Goal: Transaction & Acquisition: Download file/media

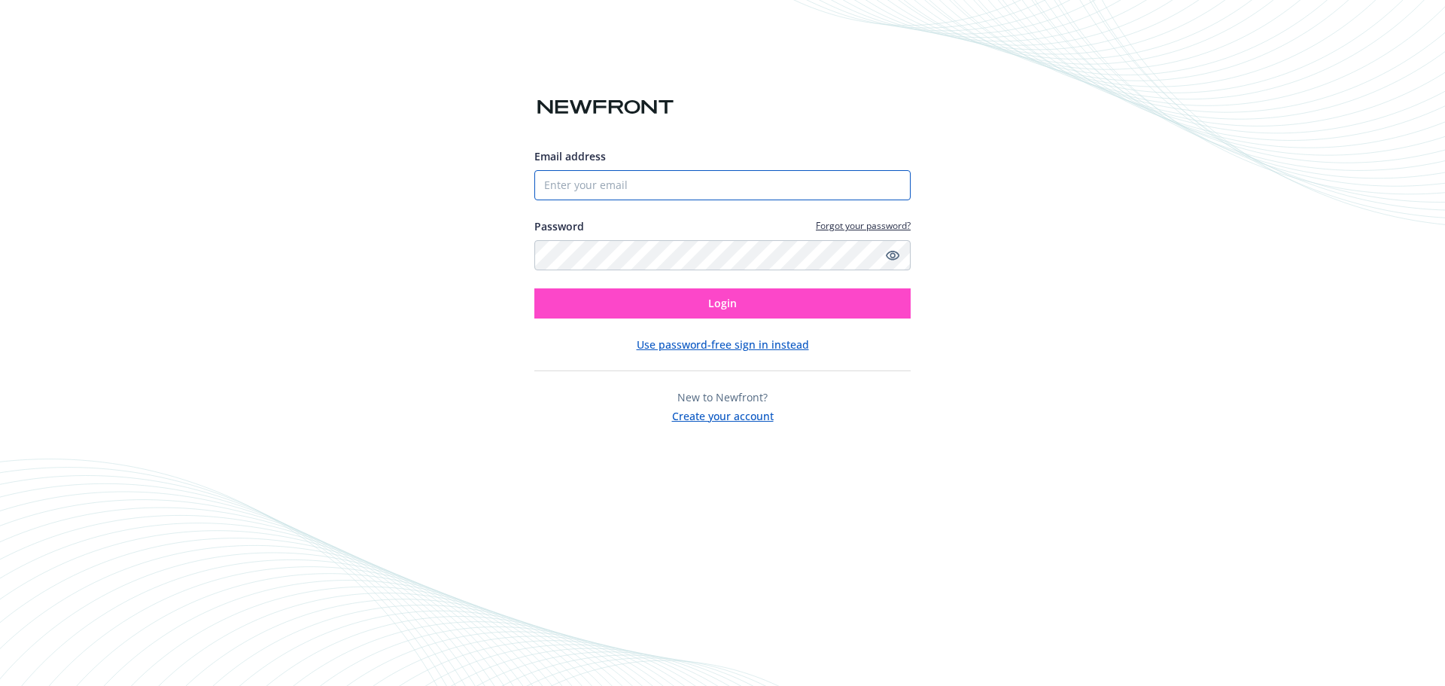
type input "Accounting@duexperts.com"
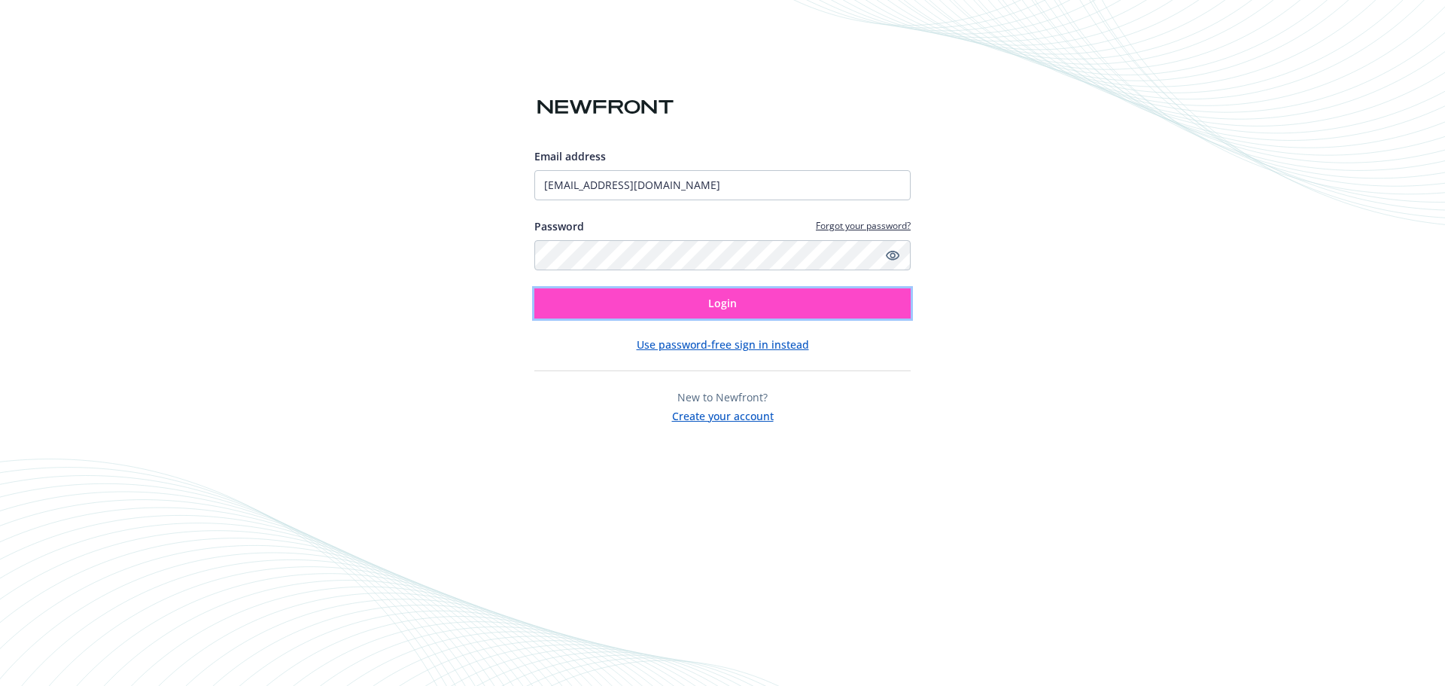
click at [685, 309] on button "Login" at bounding box center [722, 303] width 376 height 30
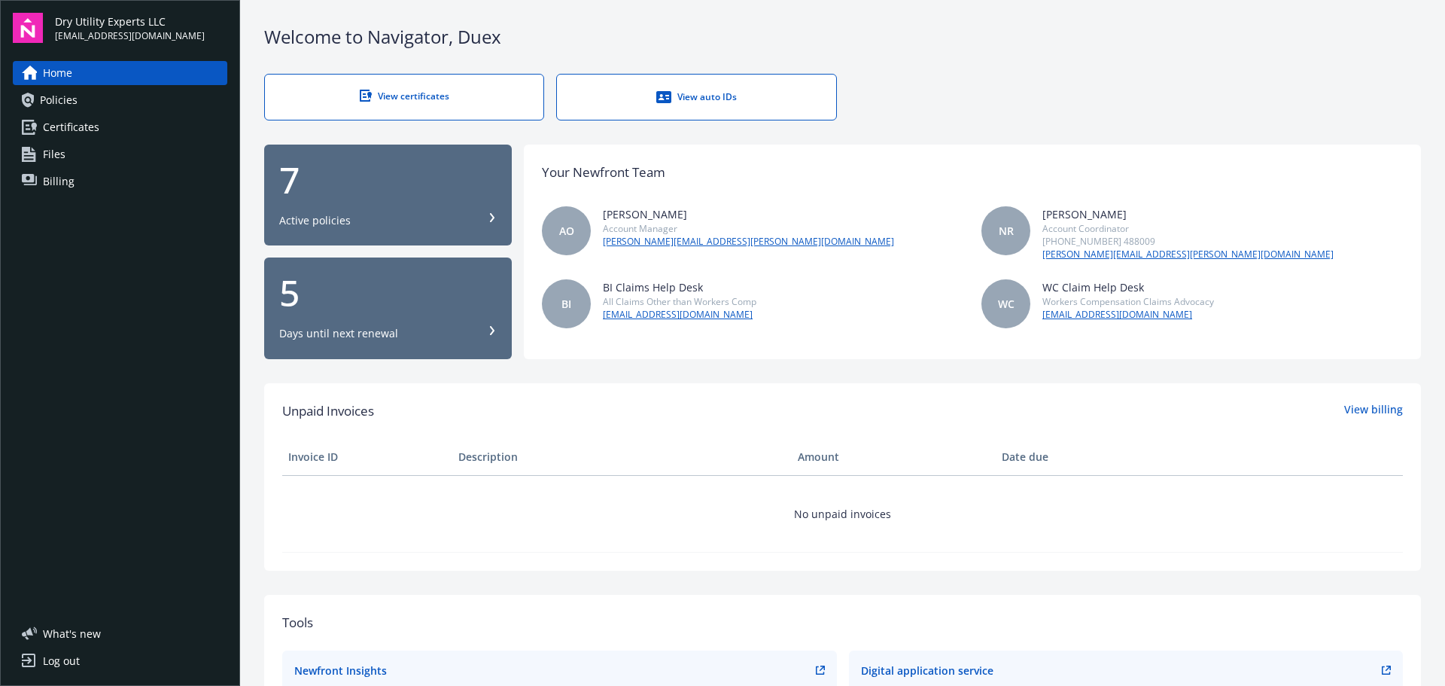
click at [99, 180] on link "Billing" at bounding box center [120, 181] width 215 height 24
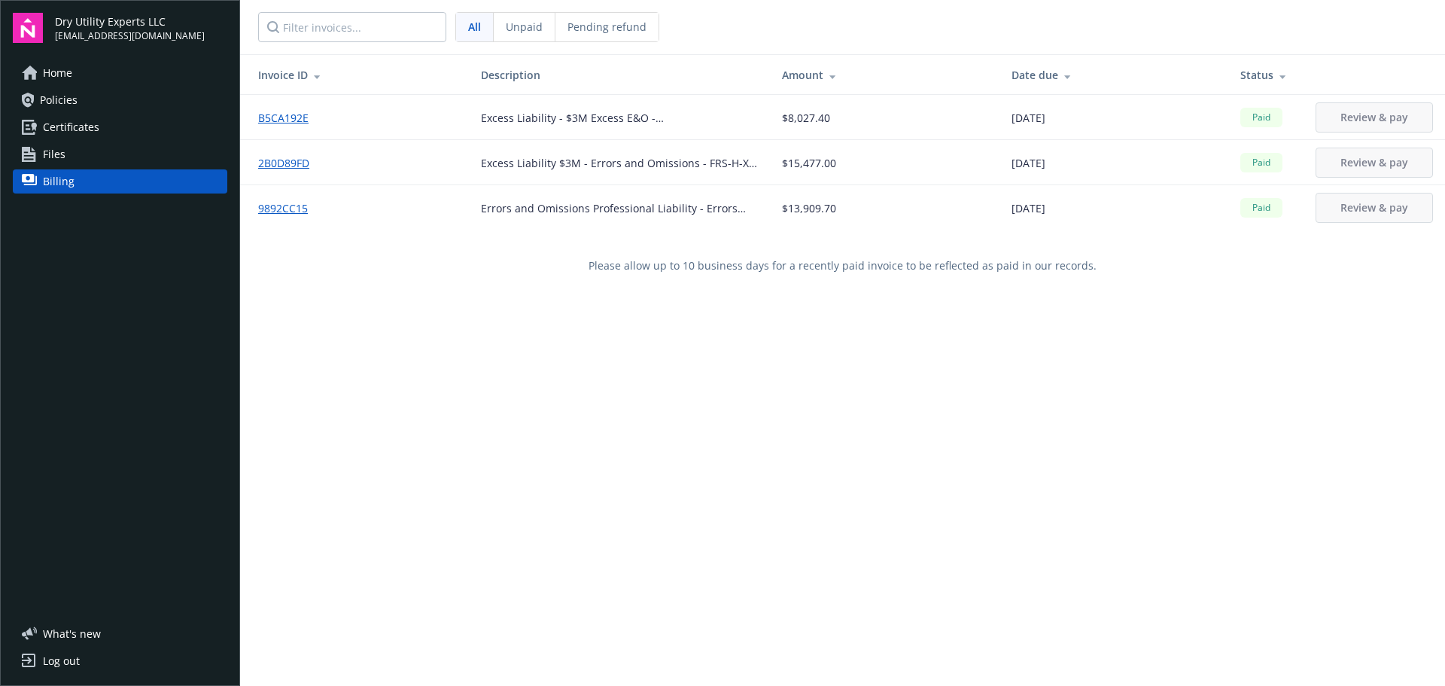
click at [469, 29] on span "All" at bounding box center [474, 27] width 13 height 16
click at [398, 28] on input "Filter invoices..." at bounding box center [352, 27] width 188 height 30
click at [537, 31] on span "Unpaid" at bounding box center [524, 27] width 37 height 16
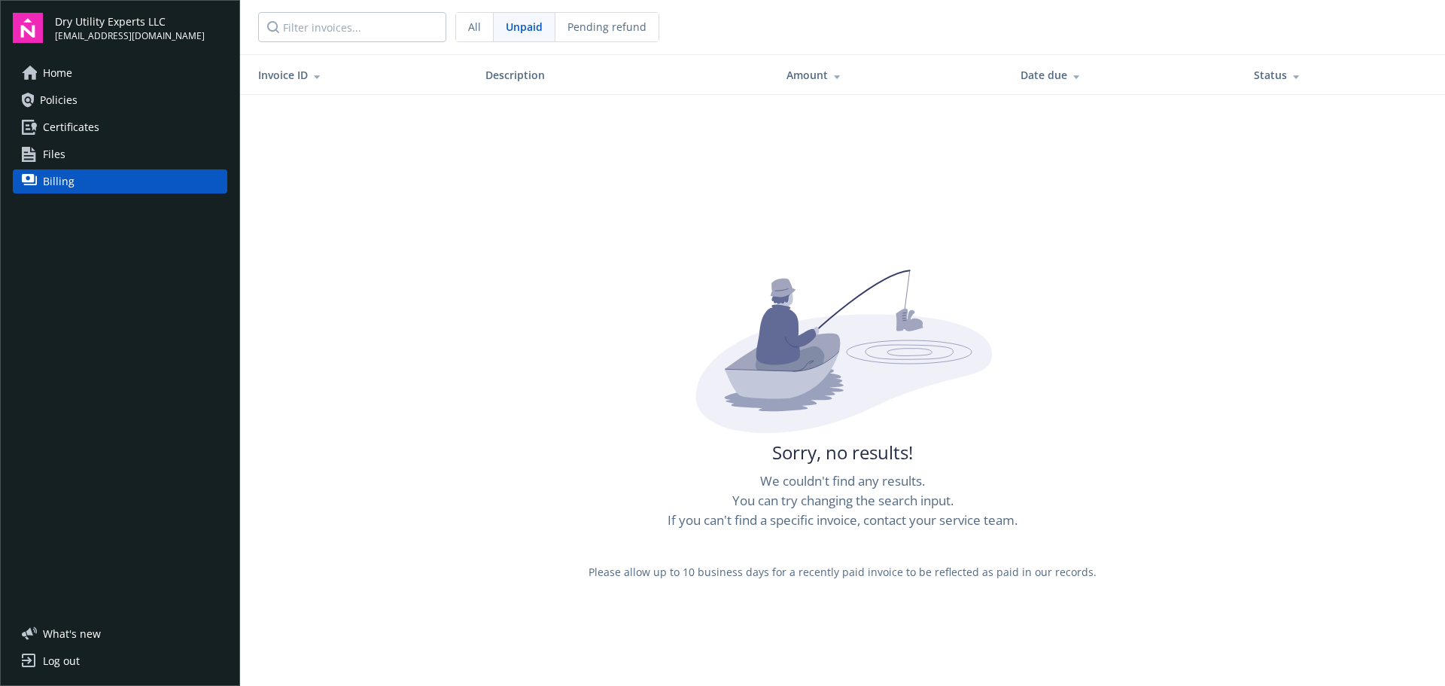
click at [609, 27] on span "Pending refund" at bounding box center [607, 27] width 79 height 16
click at [480, 30] on div "All" at bounding box center [475, 27] width 38 height 29
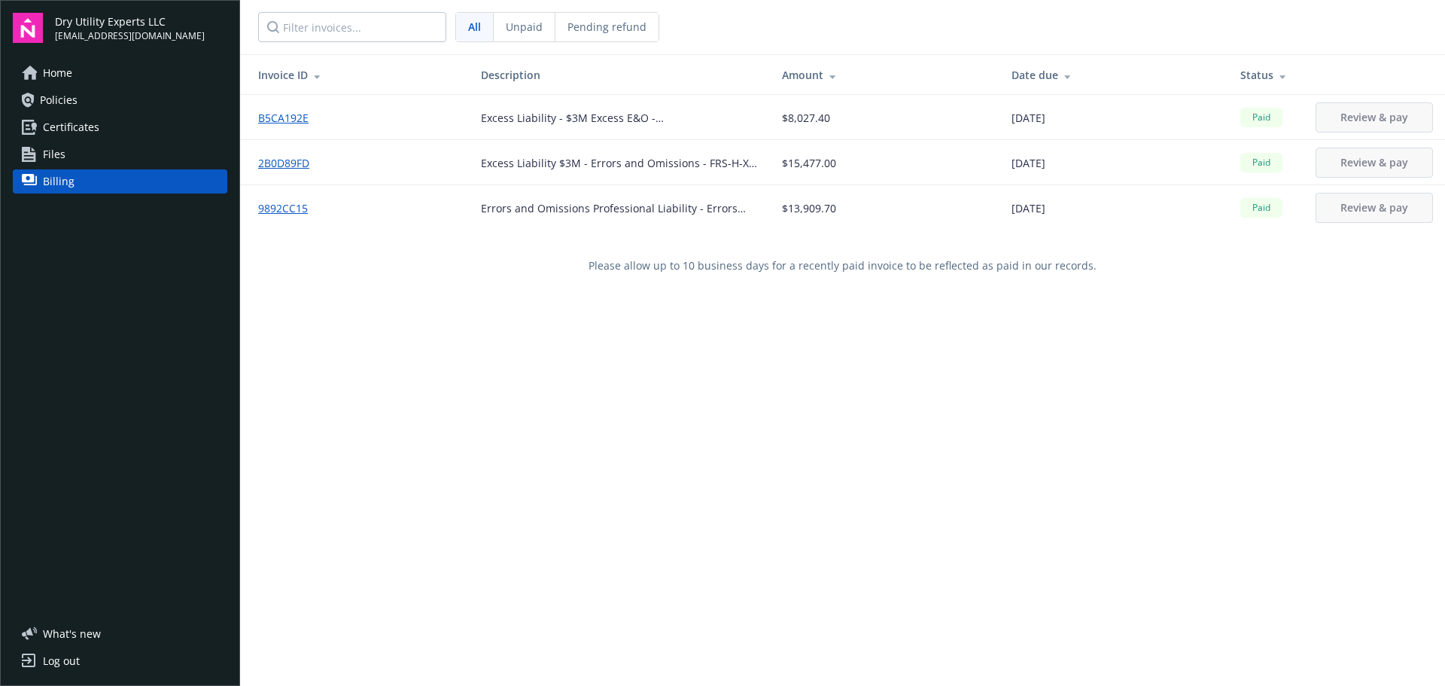
click at [298, 116] on link "B5CA192E" at bounding box center [289, 118] width 62 height 16
click at [98, 101] on link "Policies" at bounding box center [120, 100] width 215 height 24
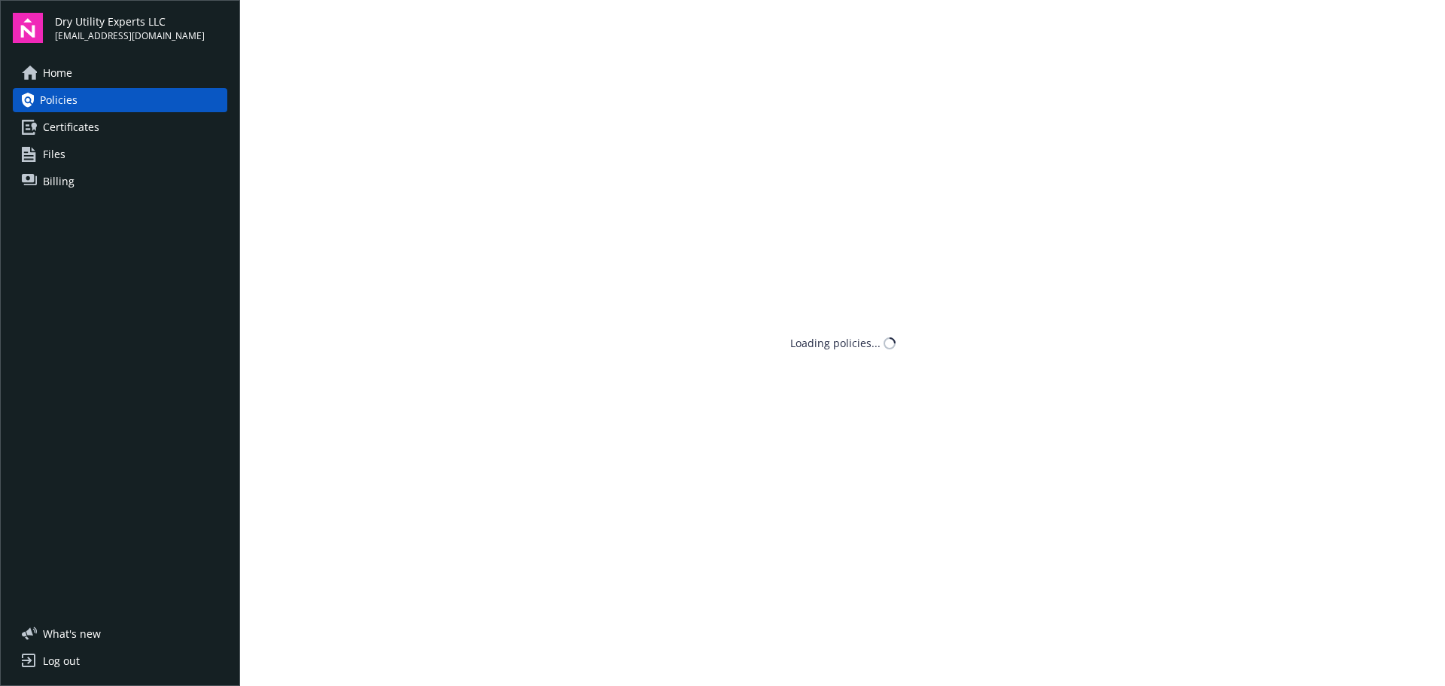
click at [65, 184] on span "Billing" at bounding box center [59, 181] width 32 height 24
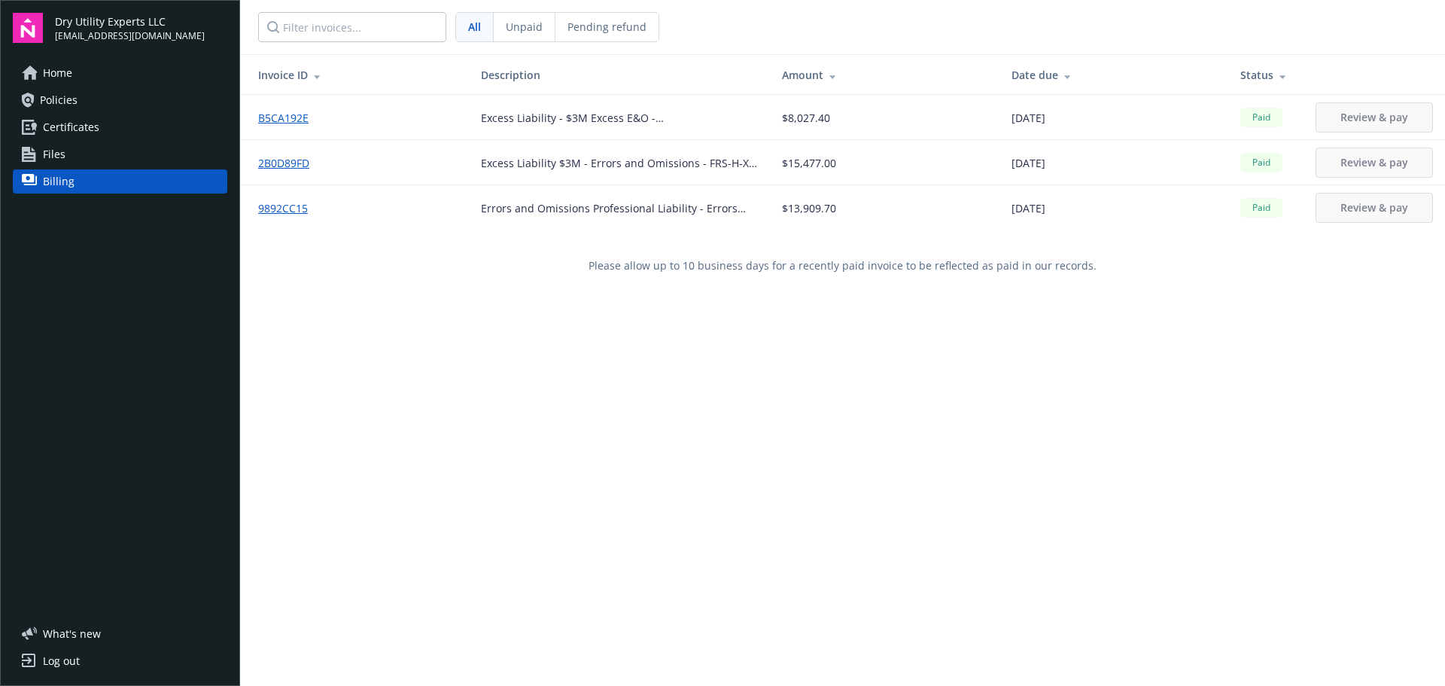
click at [279, 165] on link "2B0D89FD" at bounding box center [289, 163] width 63 height 16
click at [279, 208] on link "9892CC15" at bounding box center [289, 208] width 62 height 16
click at [287, 120] on link "B5CA192E" at bounding box center [289, 118] width 62 height 16
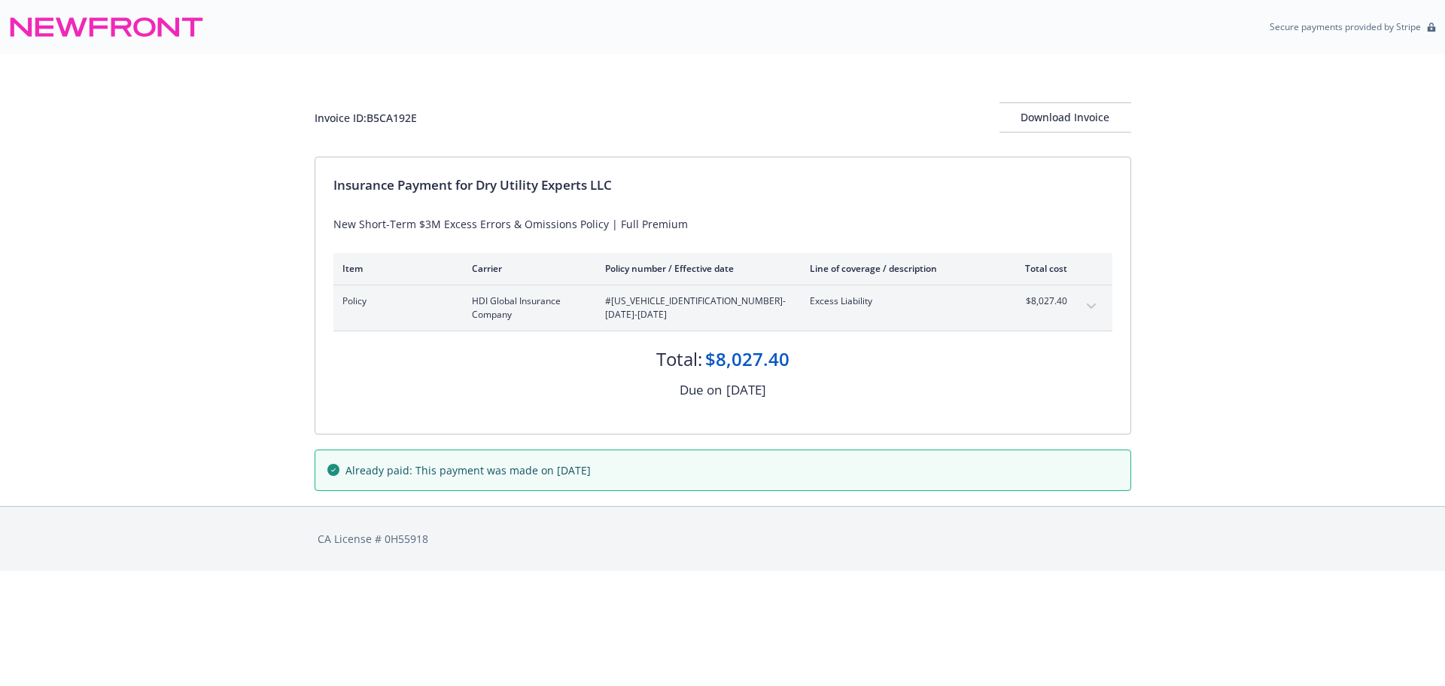
click at [1095, 306] on icon "expand content" at bounding box center [1091, 306] width 9 height 6
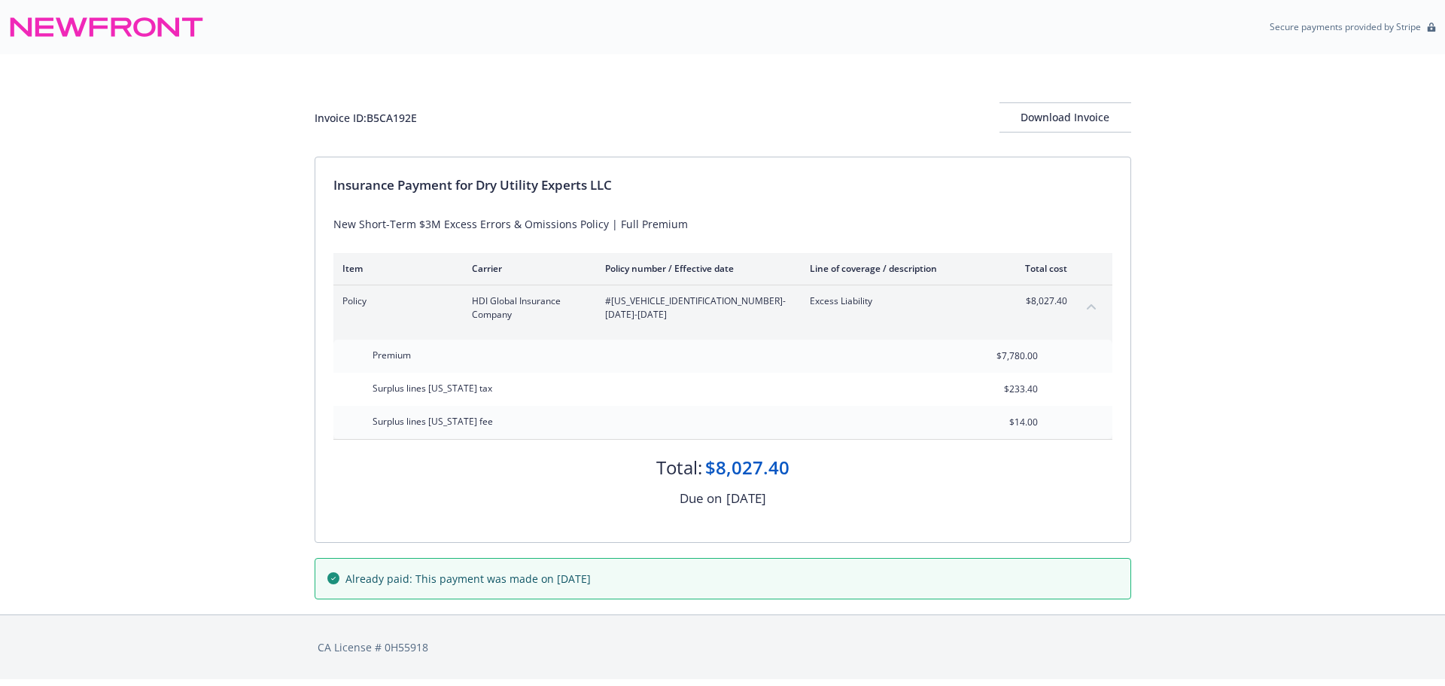
click at [1080, 303] on button "collapse content" at bounding box center [1091, 306] width 24 height 24
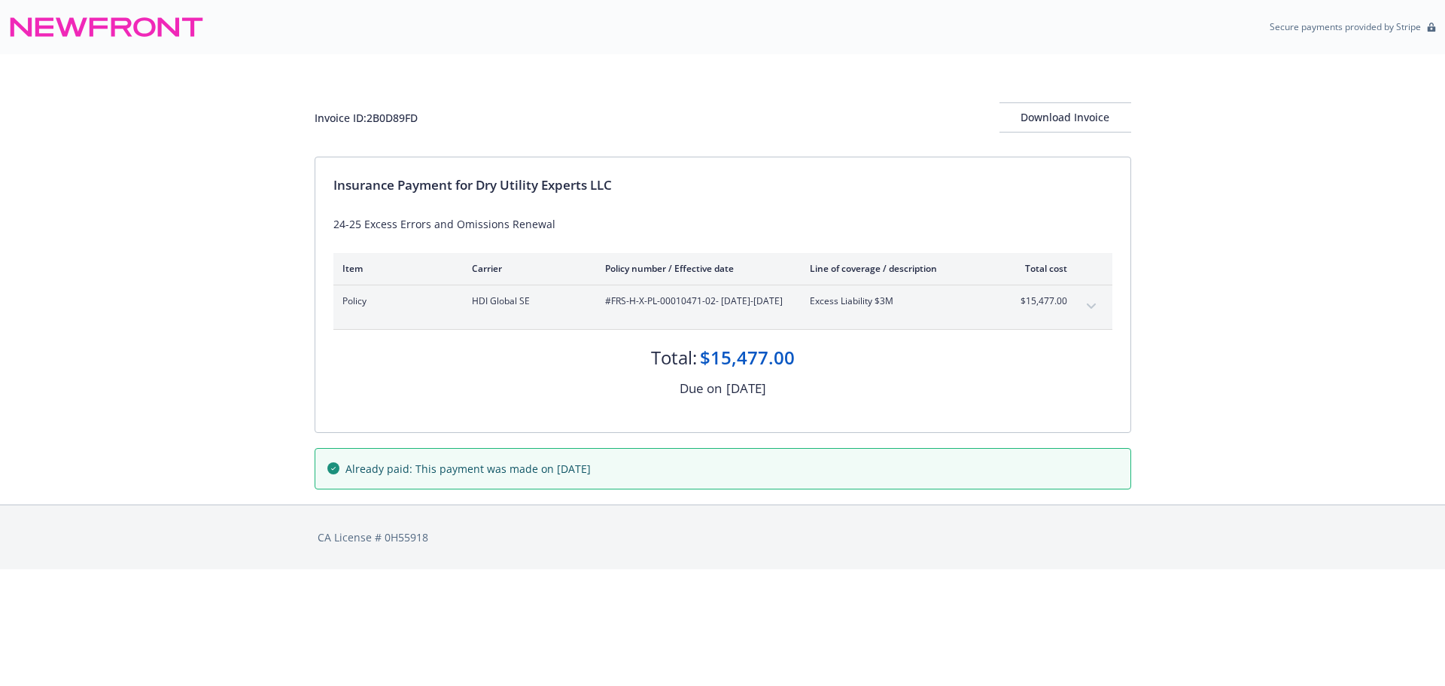
click at [662, 302] on span "#FRS-H-X-PL-00010471-02 - 09/17/2024-09/17/2025" at bounding box center [695, 301] width 181 height 14
click at [506, 295] on span "HDI Global SE" at bounding box center [526, 301] width 109 height 14
click at [1086, 305] on button "expand content" at bounding box center [1091, 306] width 24 height 24
click at [1071, 117] on div "Download Invoice" at bounding box center [1066, 117] width 132 height 29
click at [1098, 306] on button "expand content" at bounding box center [1091, 306] width 24 height 24
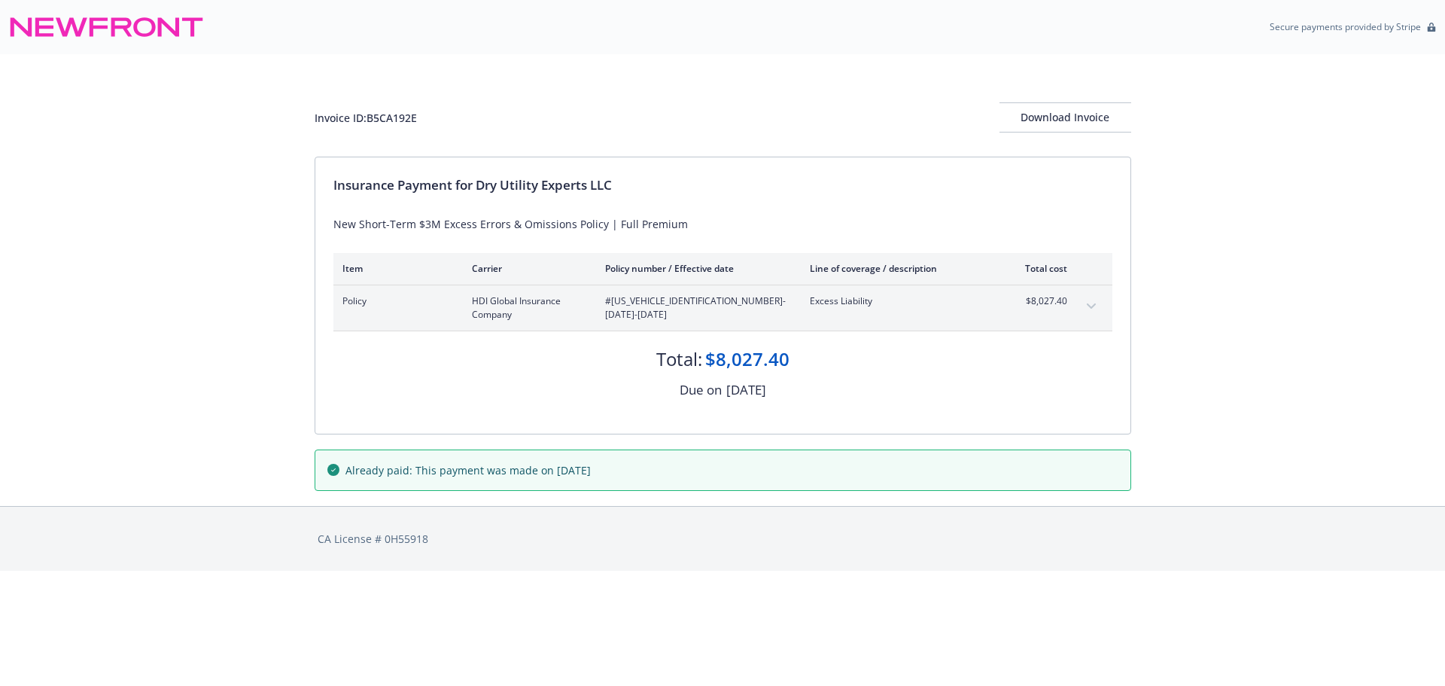
click at [1079, 309] on div "Policy HDI Global Insurance Company #[US_VEHICLE_IDENTIFICATION_NUMBER] - [DATE…" at bounding box center [722, 307] width 779 height 45
click at [1090, 306] on icon "expand content" at bounding box center [1090, 305] width 9 height 5
